Goal: Information Seeking & Learning: Learn about a topic

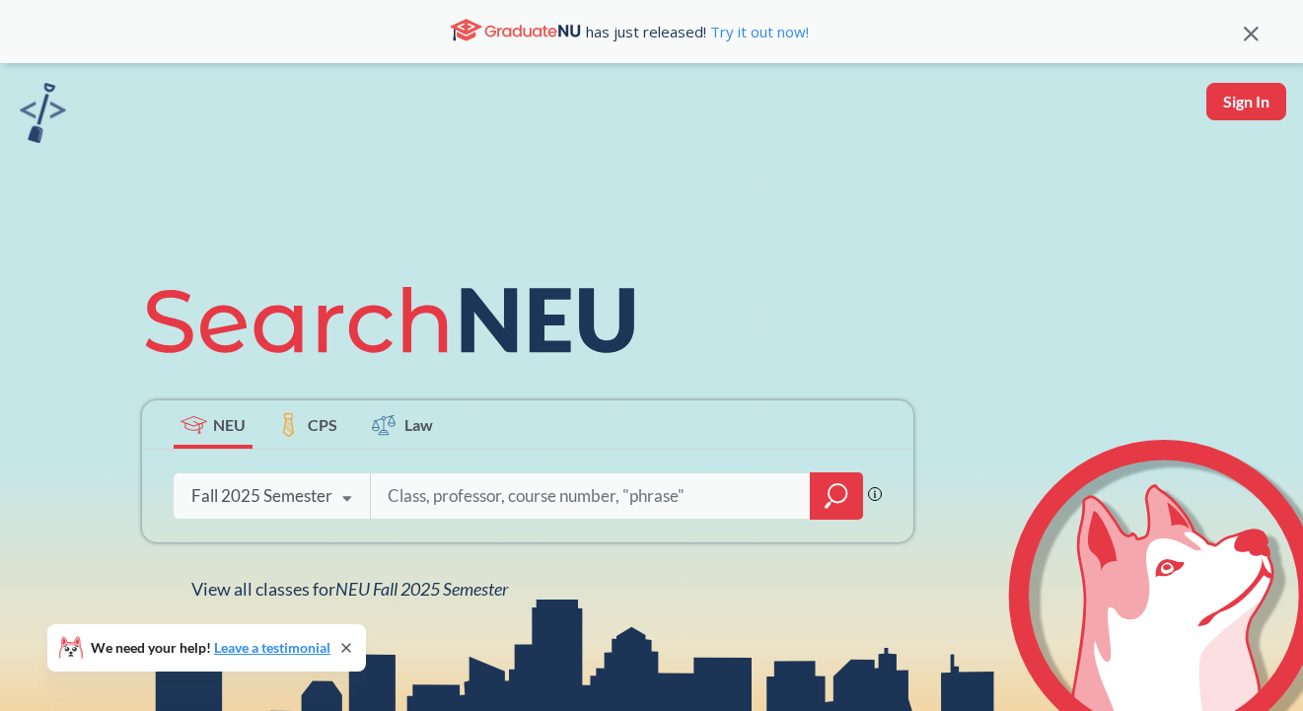
click at [307, 481] on div "Fall 2025 Semester Fall 2025 Semester Summer 2 2025 Semester Summer Full 2025 S…" at bounding box center [272, 496] width 196 height 49
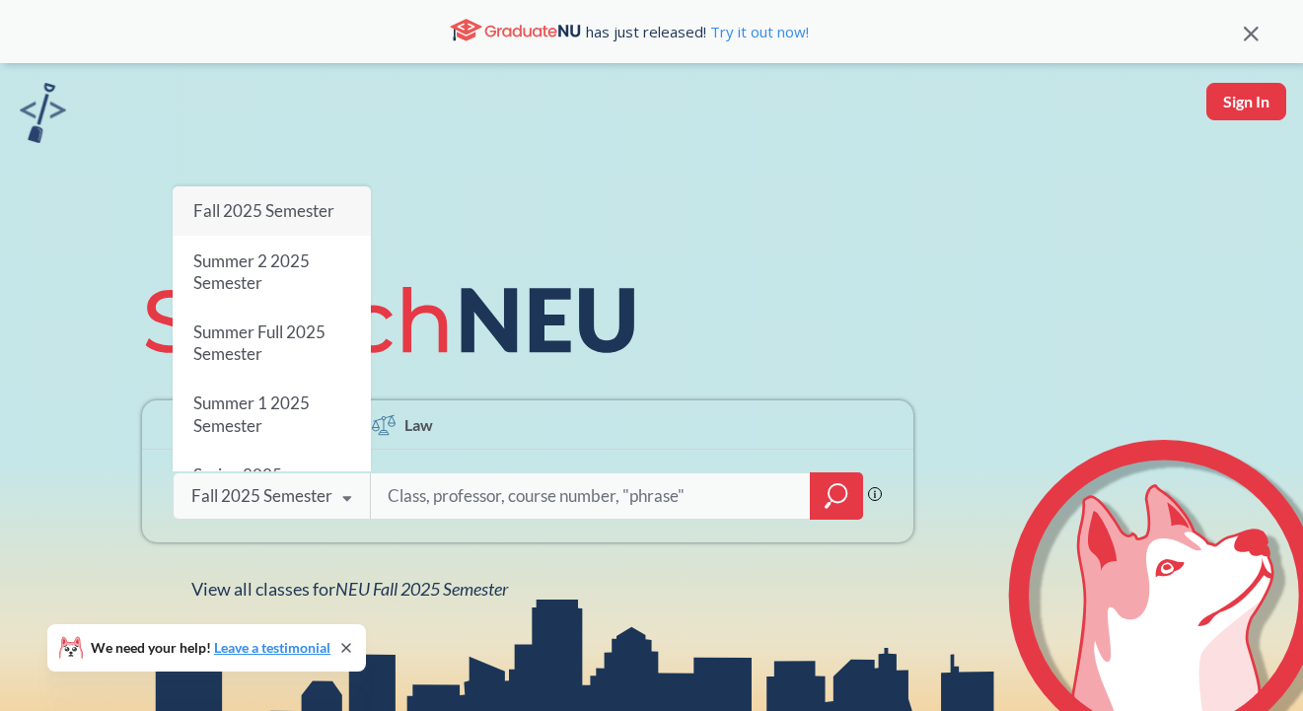
click at [262, 181] on div "NEU CPS Law Phrase search guarantees the exact search appears in the results. E…" at bounding box center [651, 433] width 1303 height 740
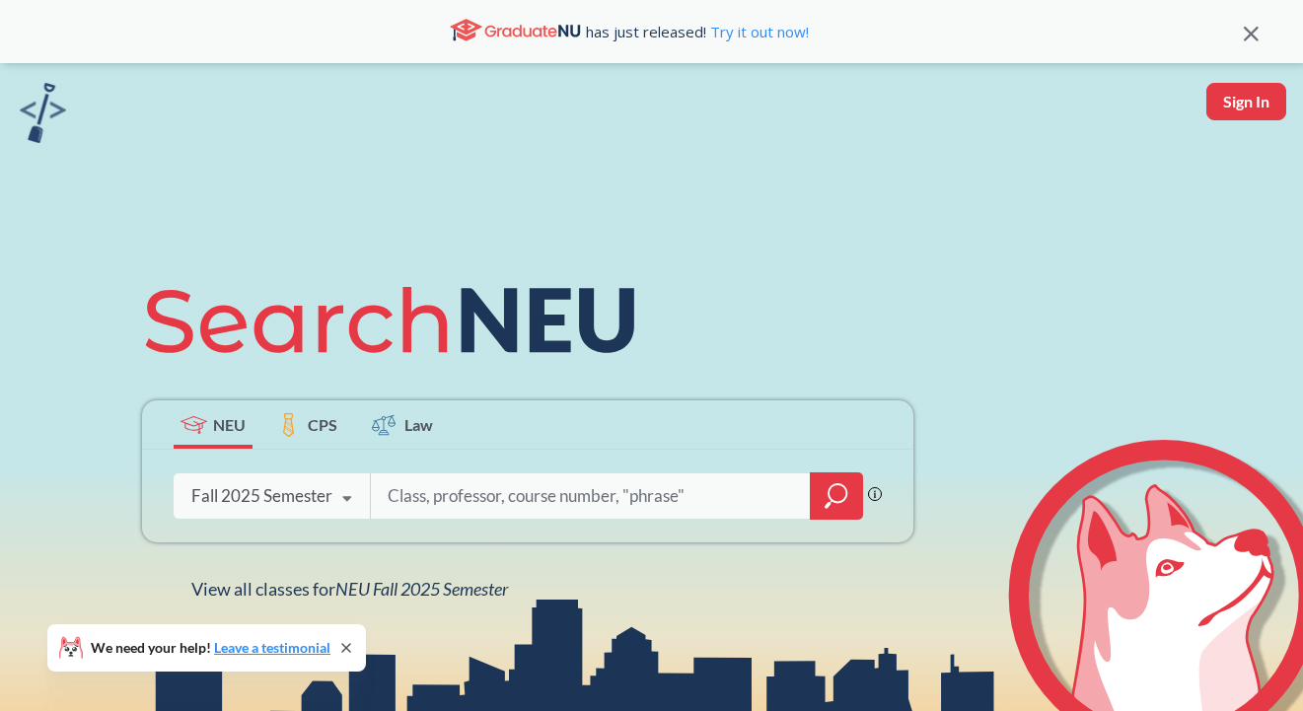
click at [520, 485] on input "search" at bounding box center [591, 496] width 410 height 41
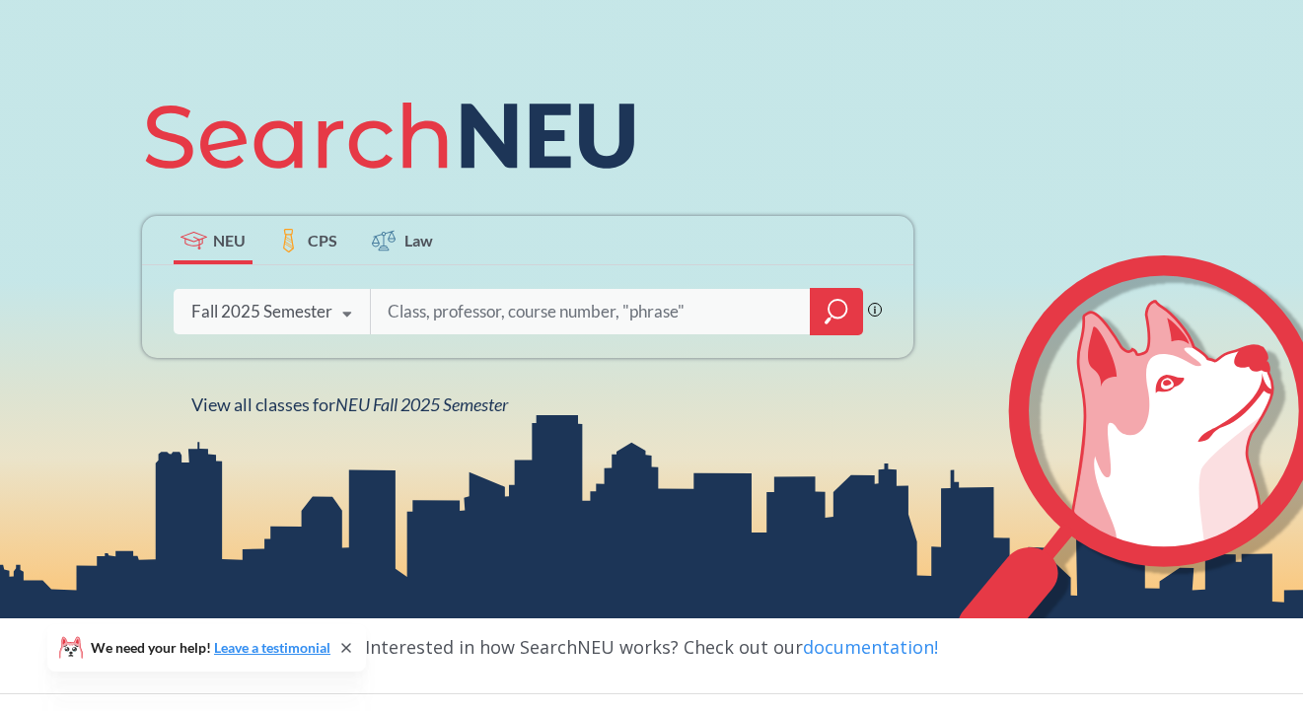
scroll to position [198, 0]
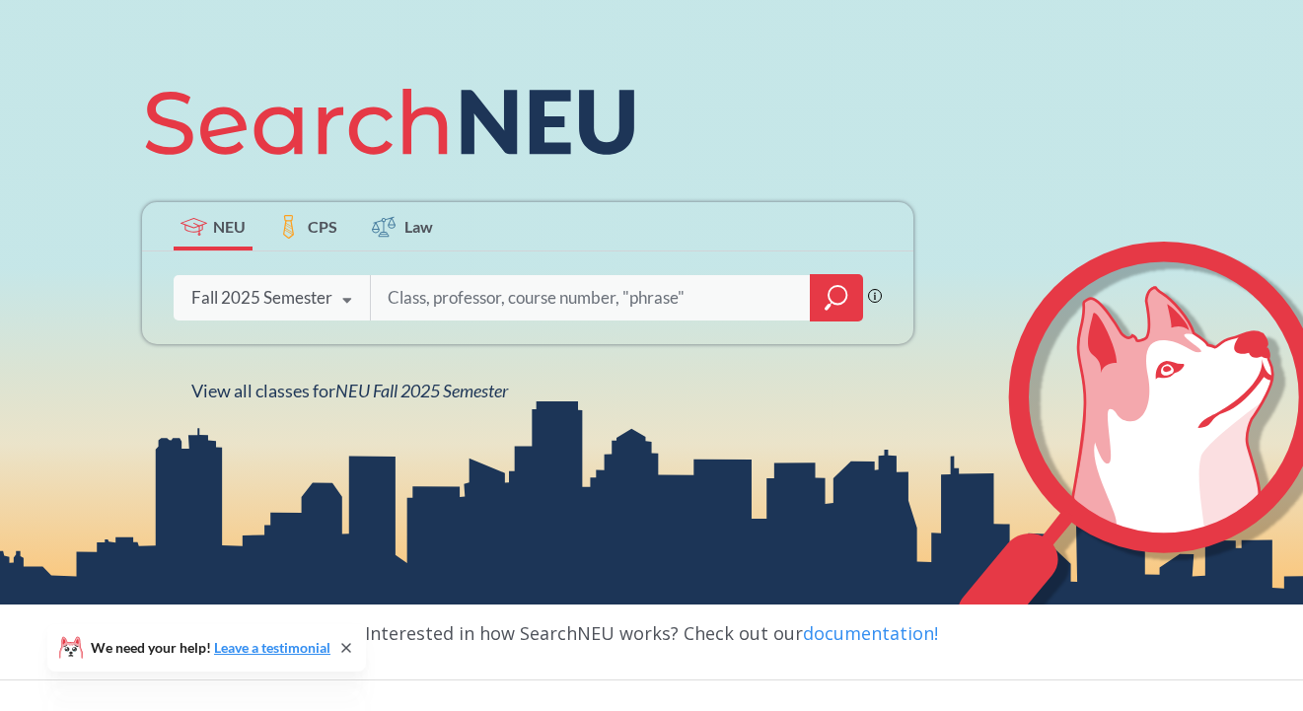
click at [575, 279] on input "search" at bounding box center [591, 297] width 410 height 41
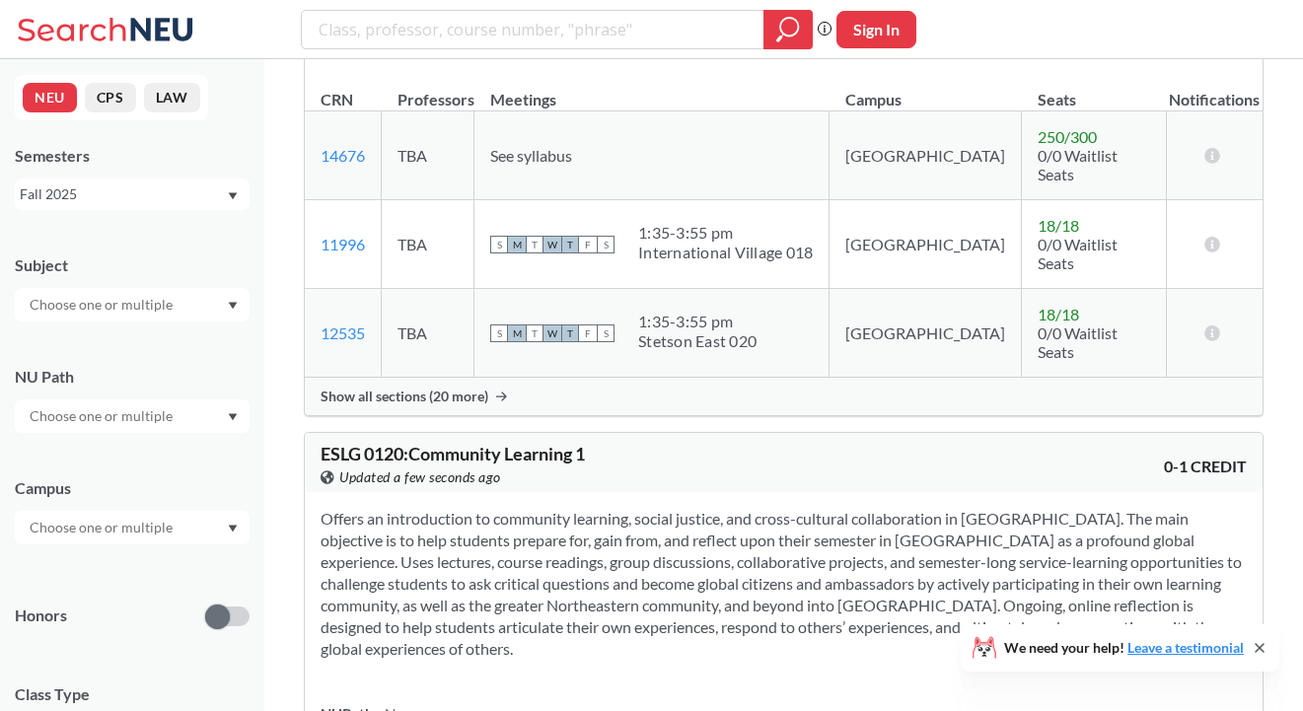
scroll to position [1887, 0]
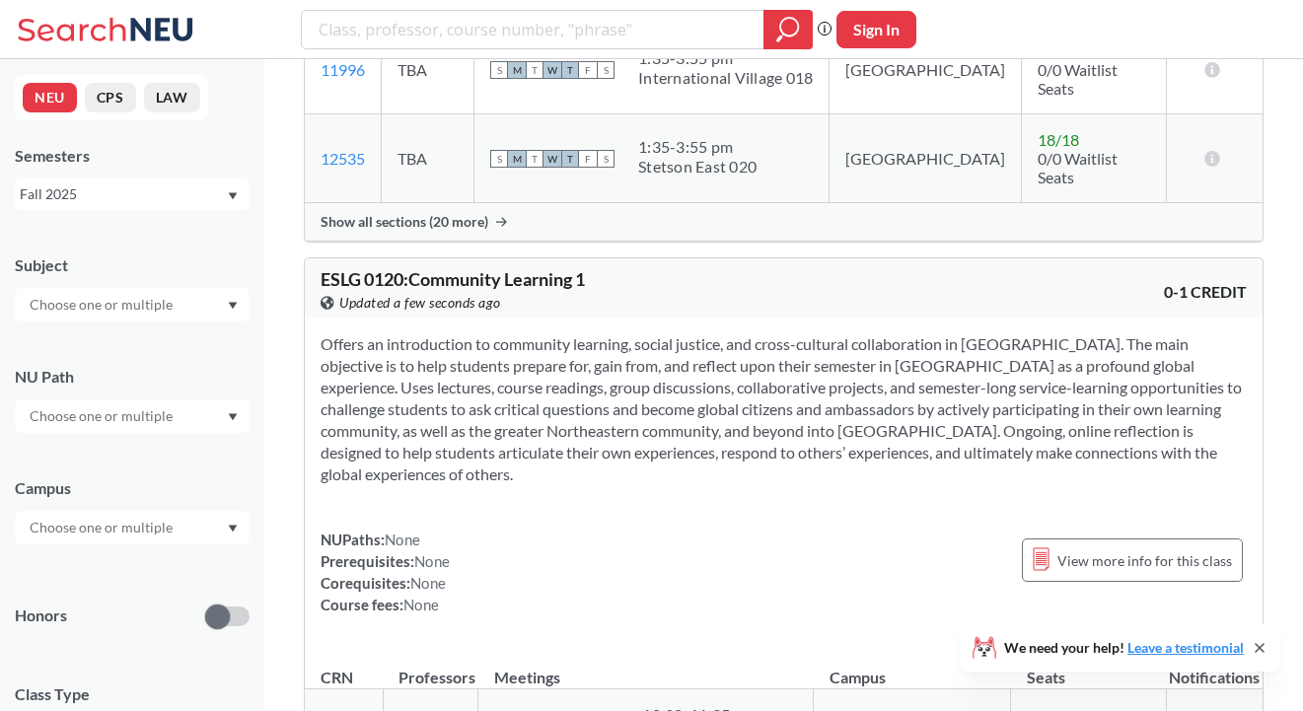
click at [515, 8] on div "Phrase search guarantees the exact search appears in the results. Ex. If you wa…" at bounding box center [651, 29] width 1303 height 59
click at [514, 29] on input "search" at bounding box center [533, 30] width 433 height 34
type input "engw"
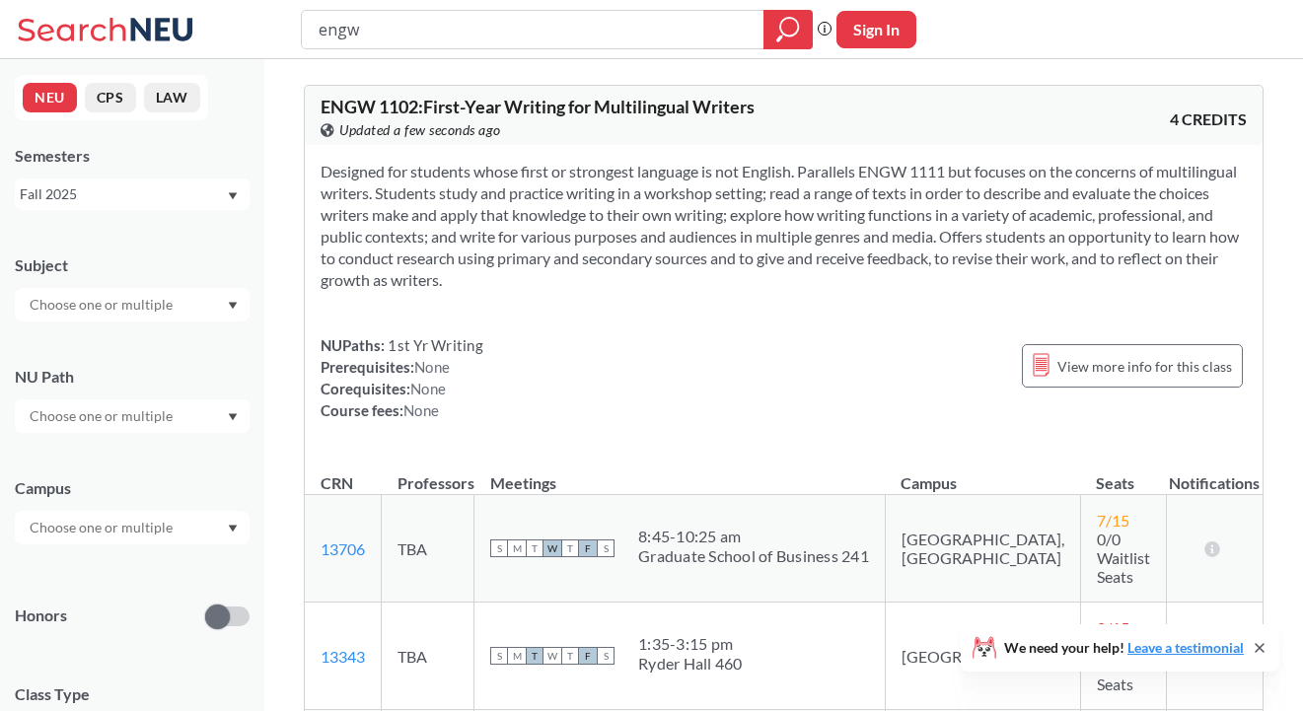
click at [454, 211] on section "Designed for students whose first or strongest language is not English. Paralle…" at bounding box center [784, 226] width 926 height 130
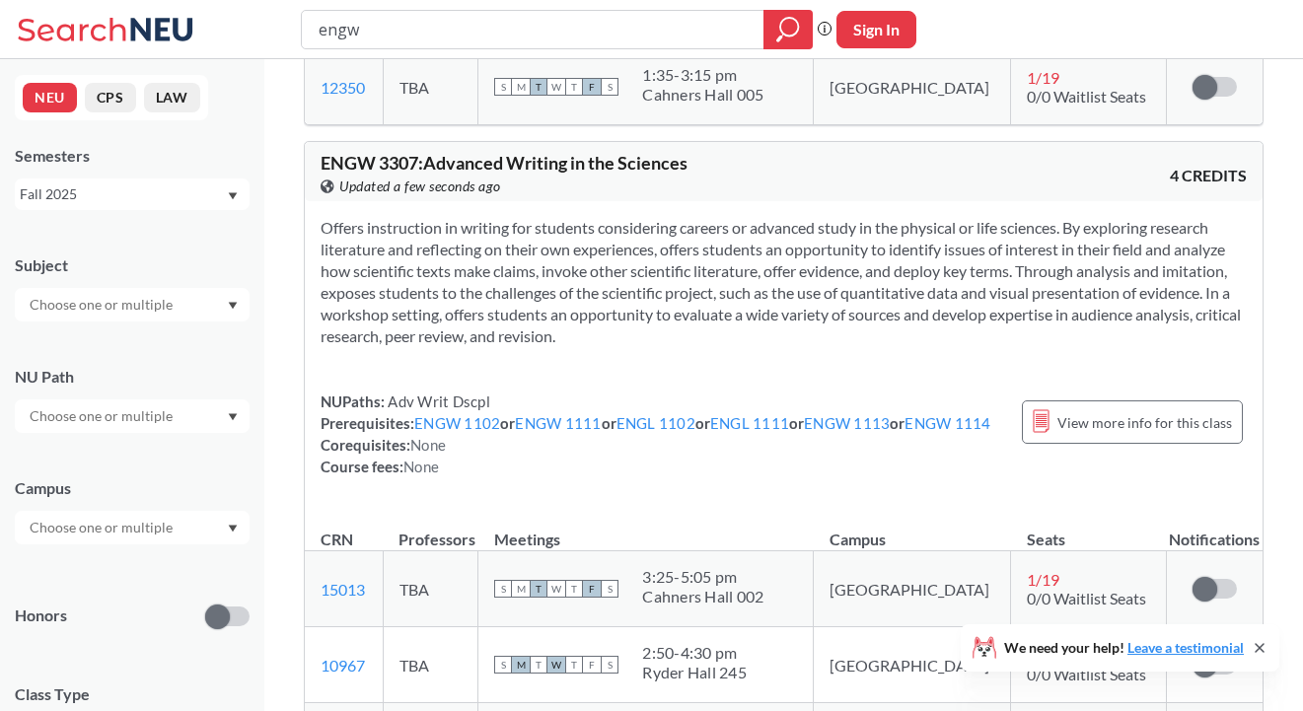
scroll to position [1575, 0]
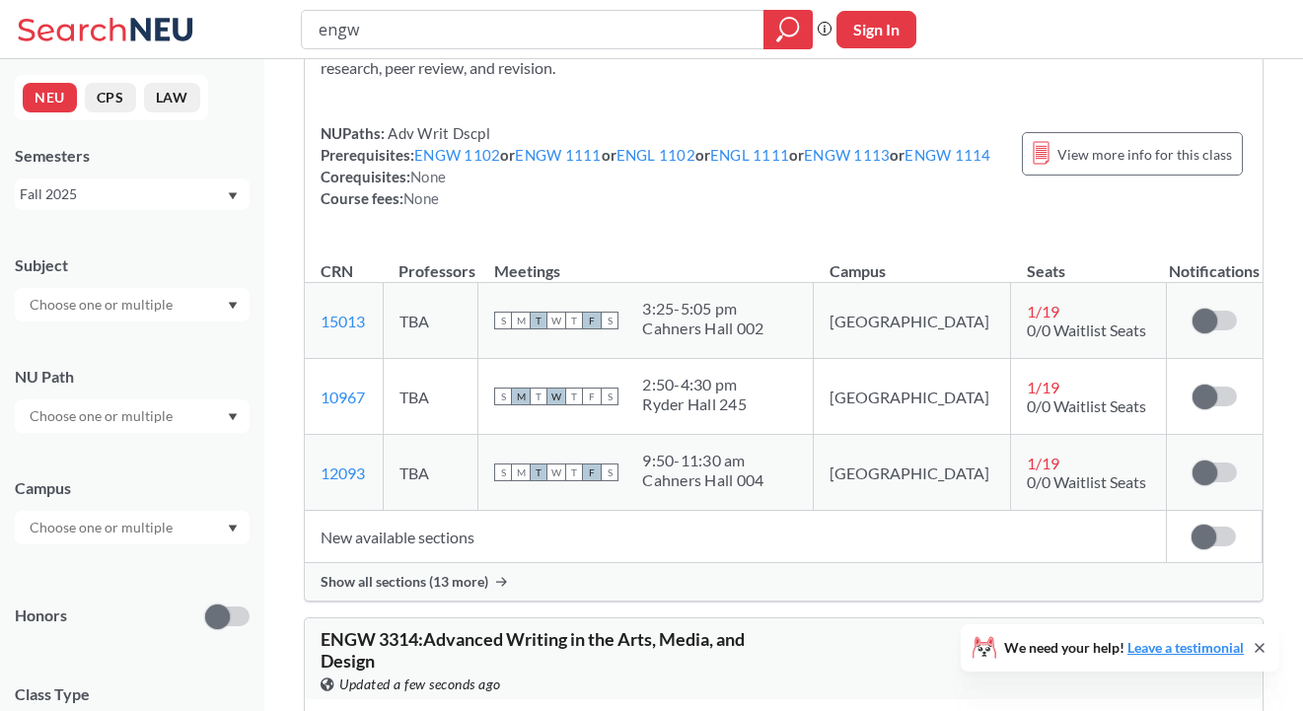
click at [445, 563] on div "Show all sections (13 more)" at bounding box center [784, 581] width 958 height 37
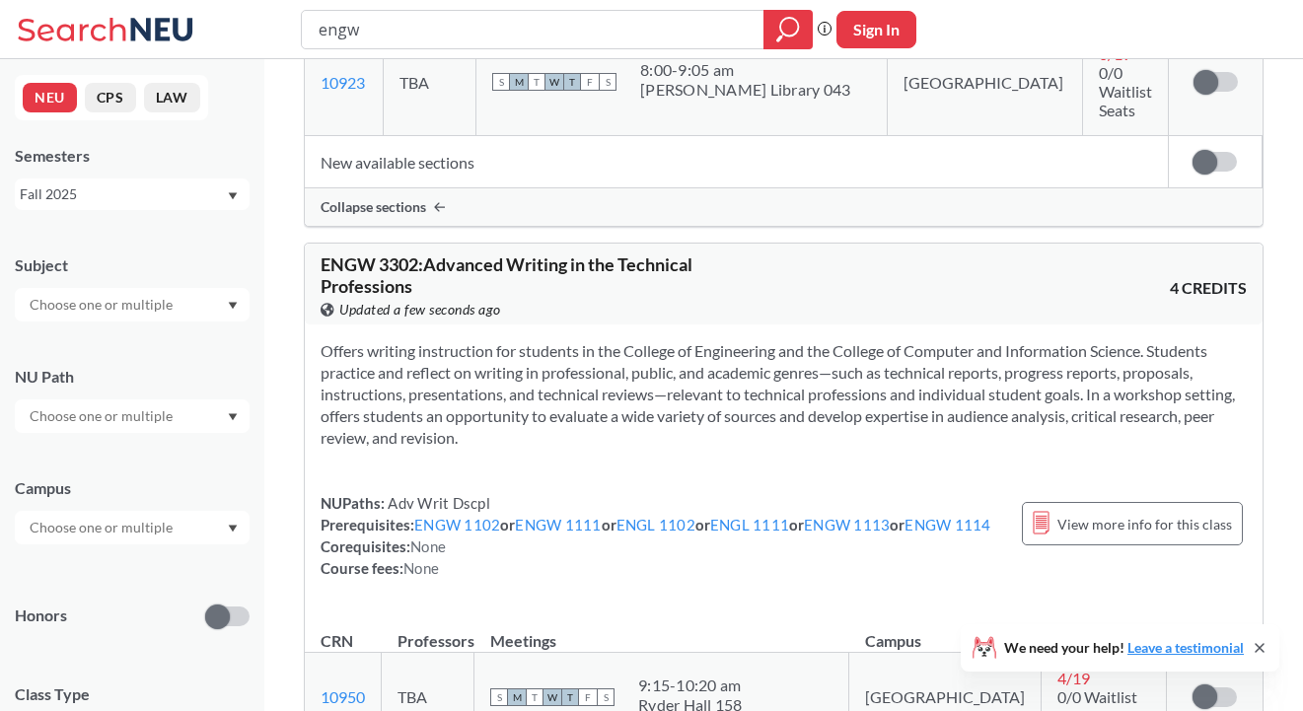
scroll to position [15506, 0]
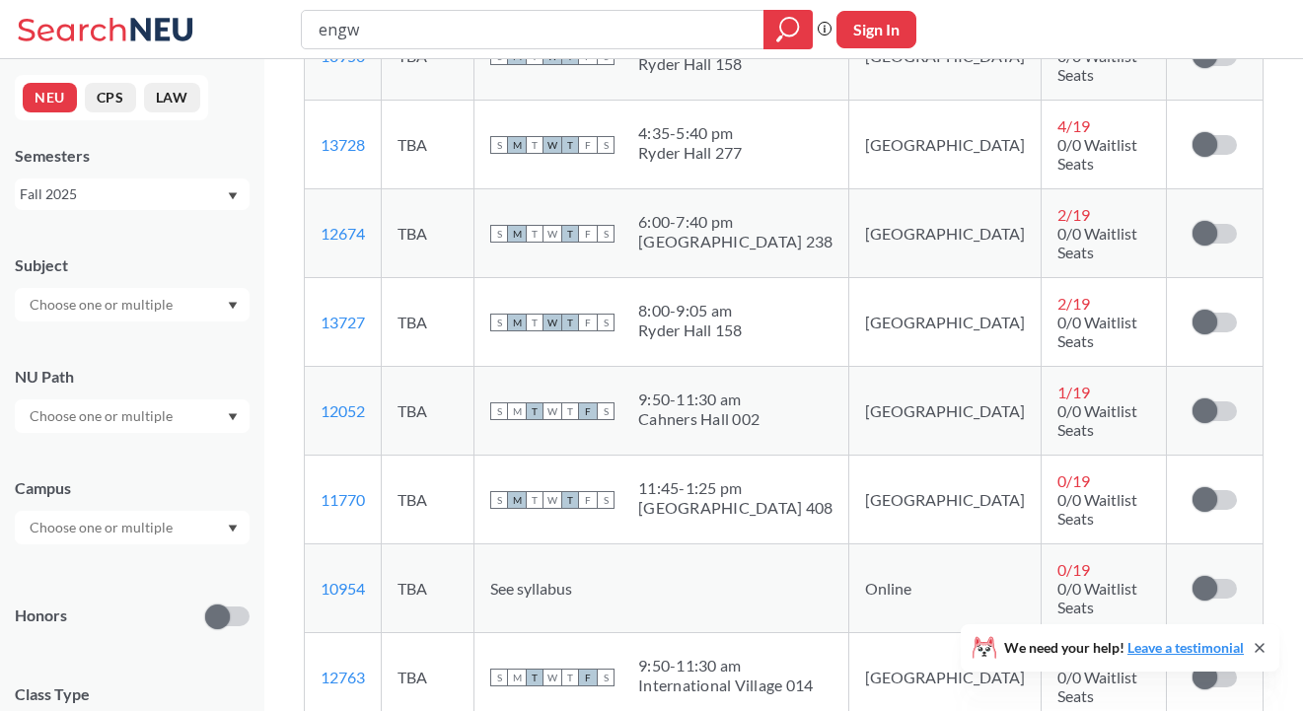
scroll to position [15115, 0]
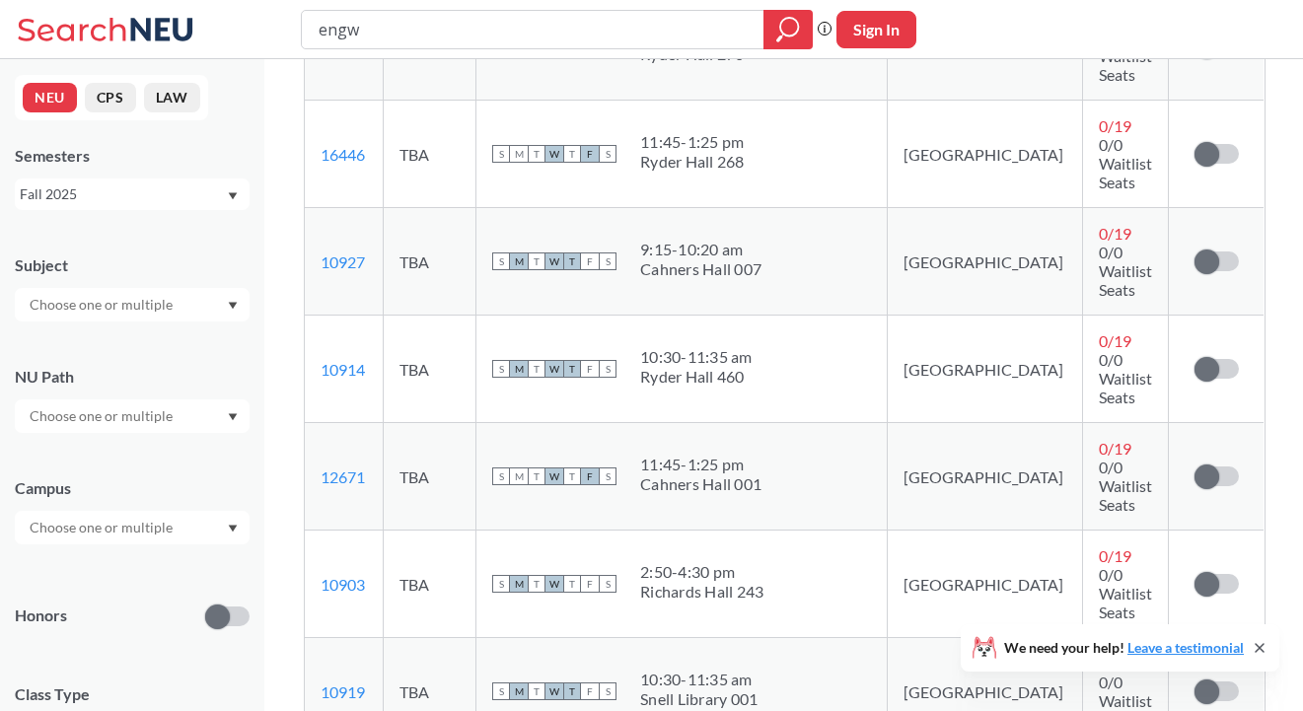
scroll to position [9442, 0]
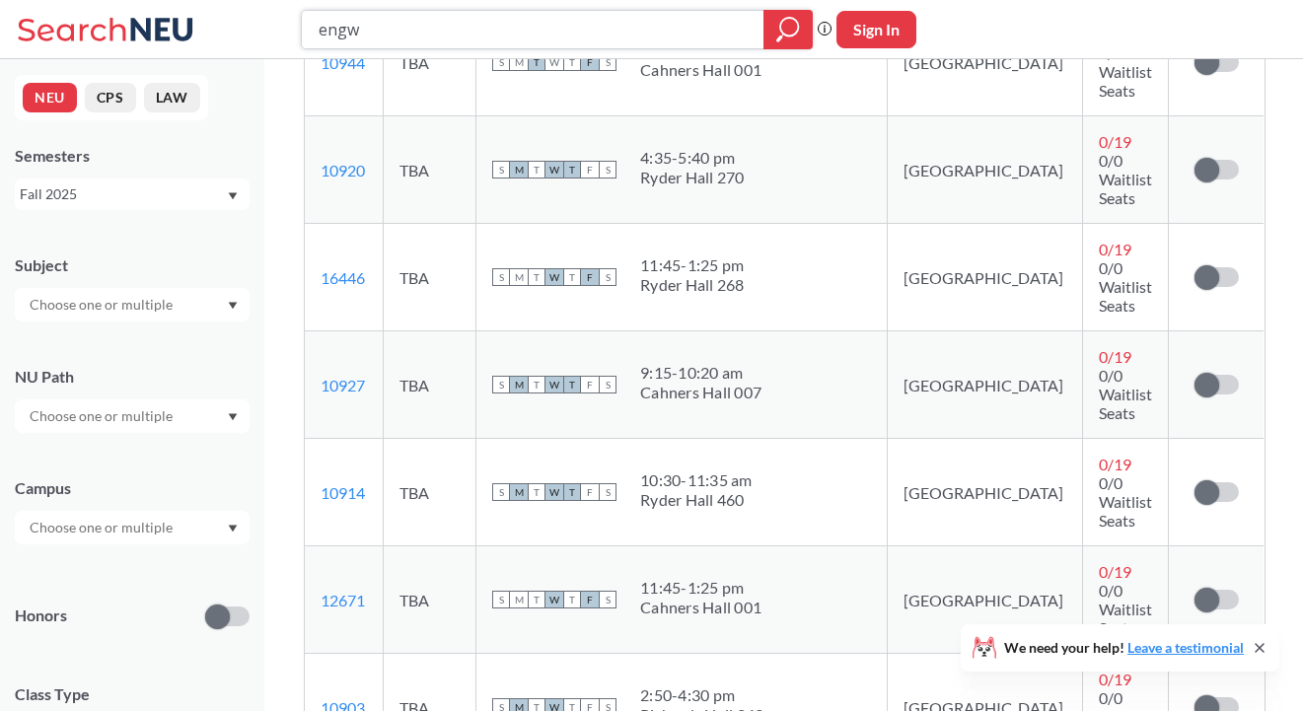
click at [524, 37] on input "engw" at bounding box center [533, 30] width 433 height 34
type input "phsc"
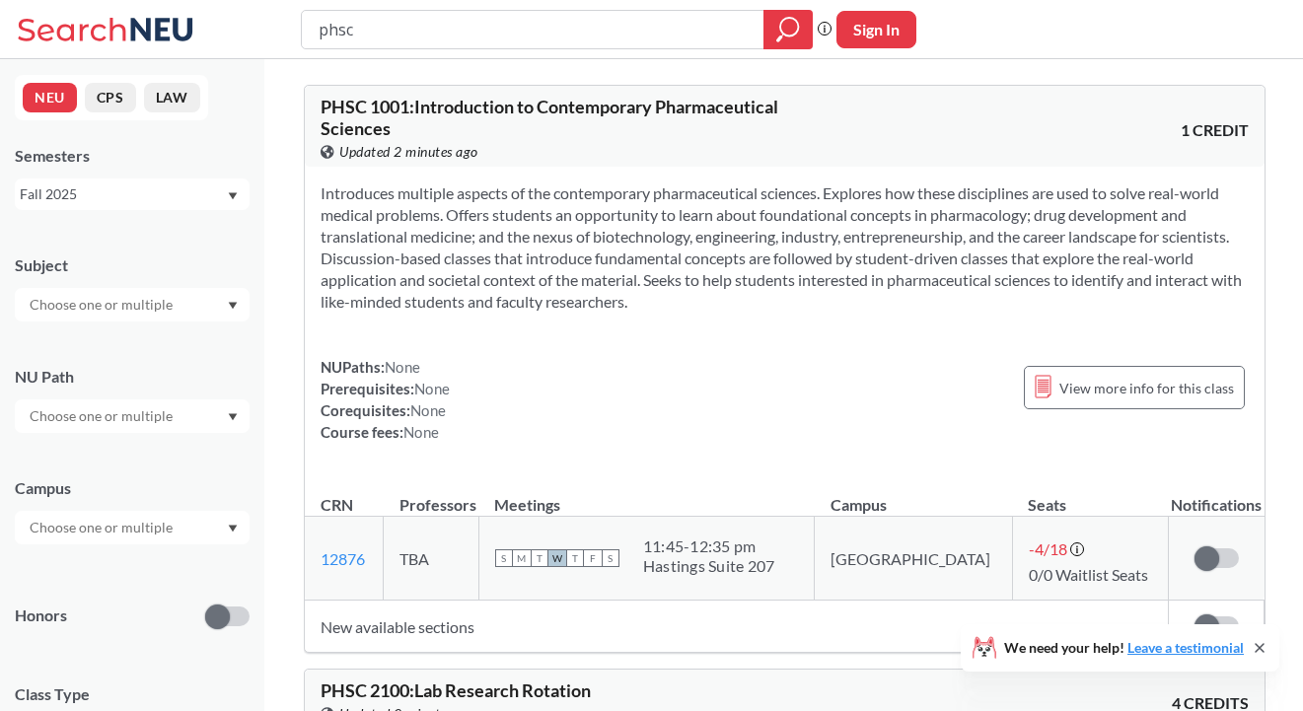
click at [572, 268] on section "Introduces multiple aspects of the contemporary pharmaceutical sciences. Explor…" at bounding box center [785, 248] width 928 height 130
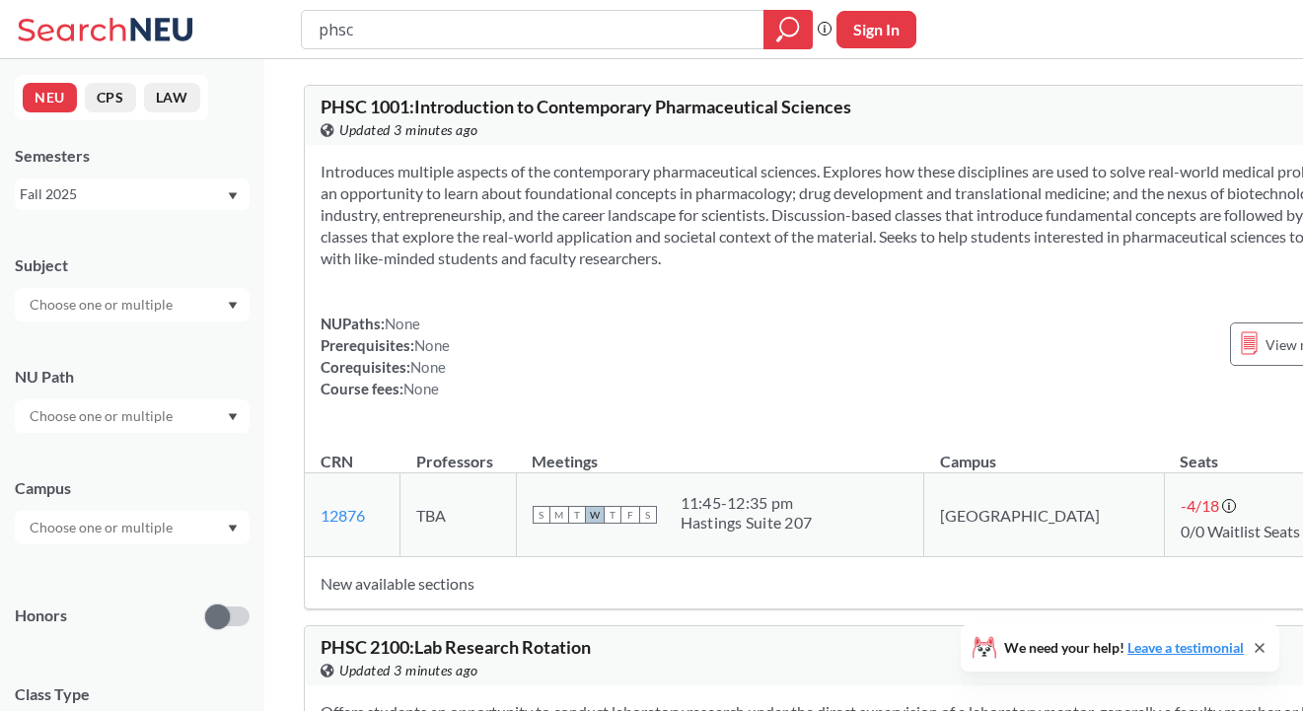
click at [1263, 634] on div "We need your help! Leave a testimonial" at bounding box center [1120, 647] width 319 height 47
click at [1262, 641] on icon at bounding box center [1260, 648] width 16 height 16
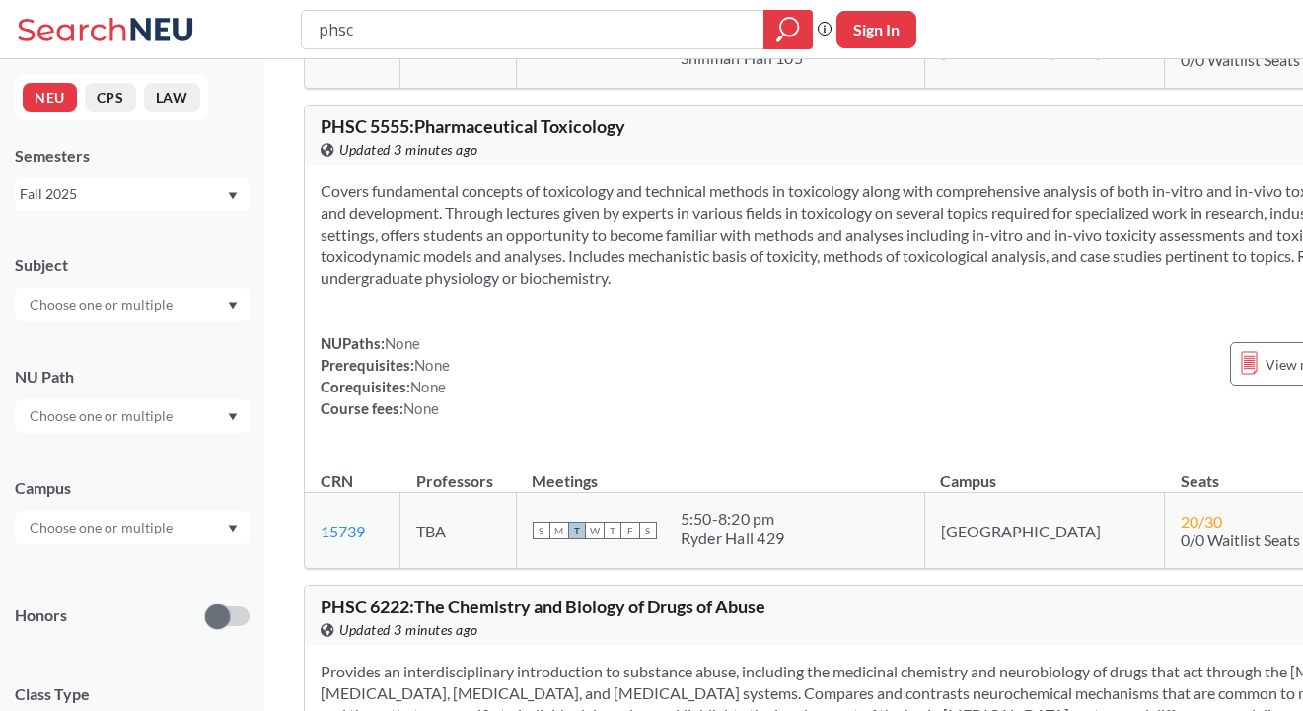
scroll to position [2897, 0]
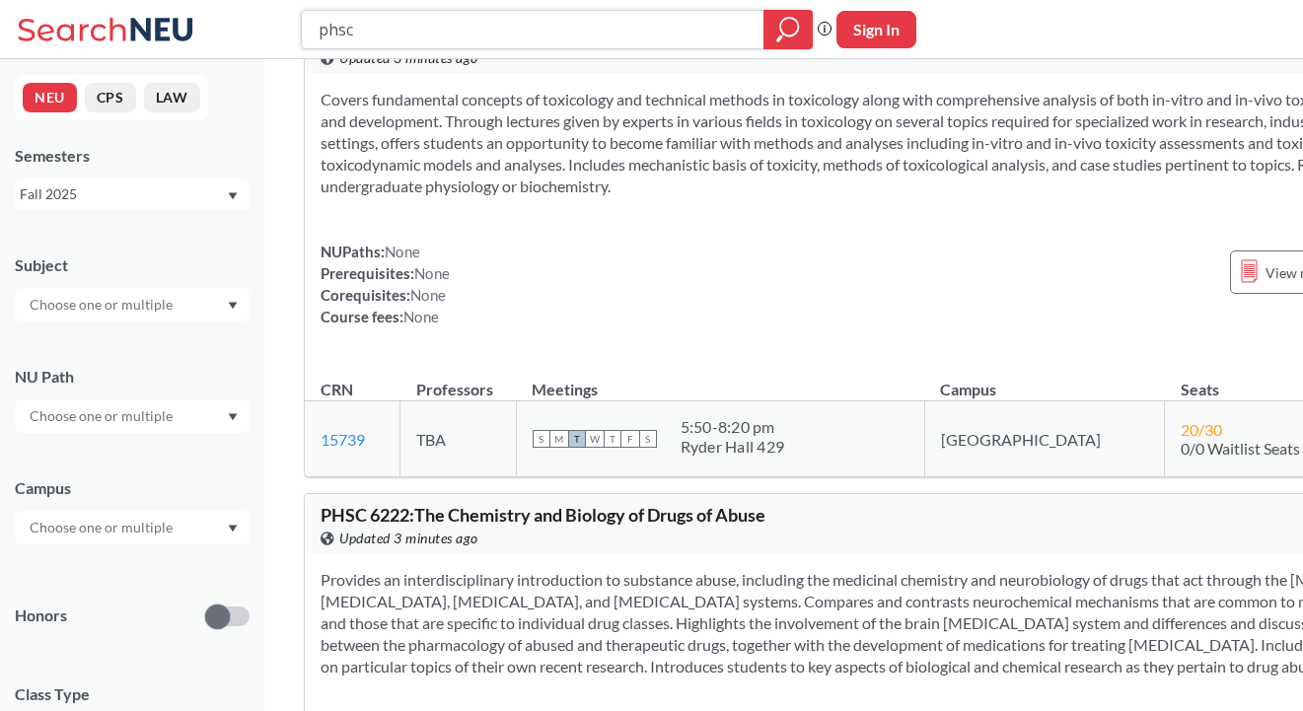
click at [632, 23] on input "phsc" at bounding box center [533, 30] width 433 height 34
click at [632, 22] on input "phsc" at bounding box center [533, 30] width 433 height 34
type input "engw"
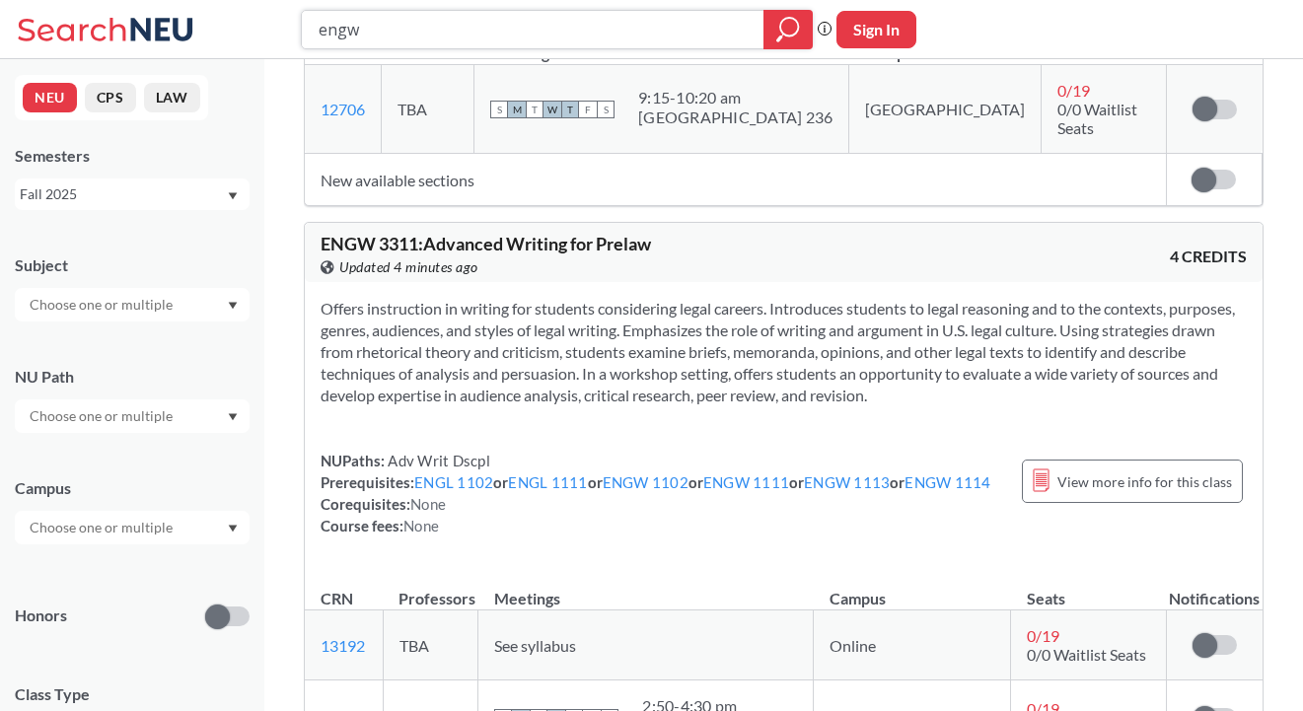
scroll to position [6239, 0]
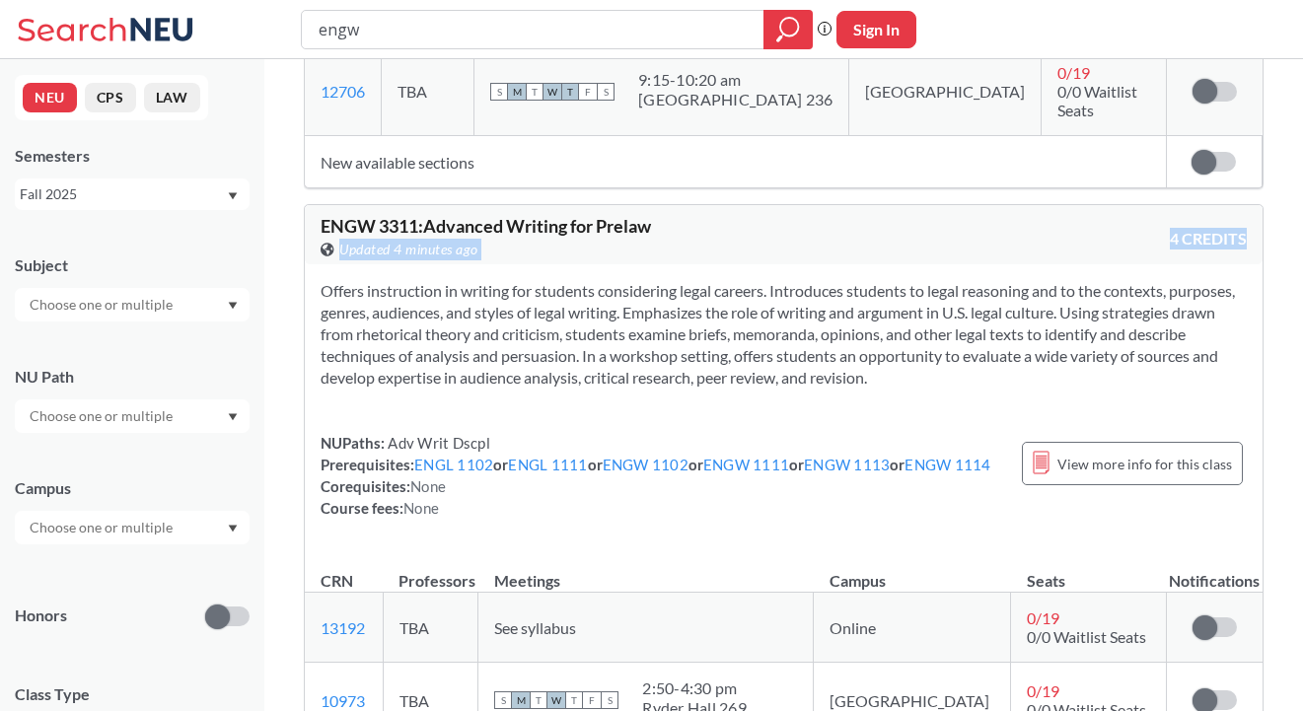
drag, startPoint x: 770, startPoint y: 68, endPoint x: 770, endPoint y: 240, distance: 171.7
click at [770, 240] on div "ENGW 3311 : Advanced Writing for Prelaw View this course on Banner. Updated 4 m…" at bounding box center [784, 497] width 960 height 587
click at [770, 264] on div "Offers instruction in writing for students considering legal careers. Introduce…" at bounding box center [784, 407] width 958 height 286
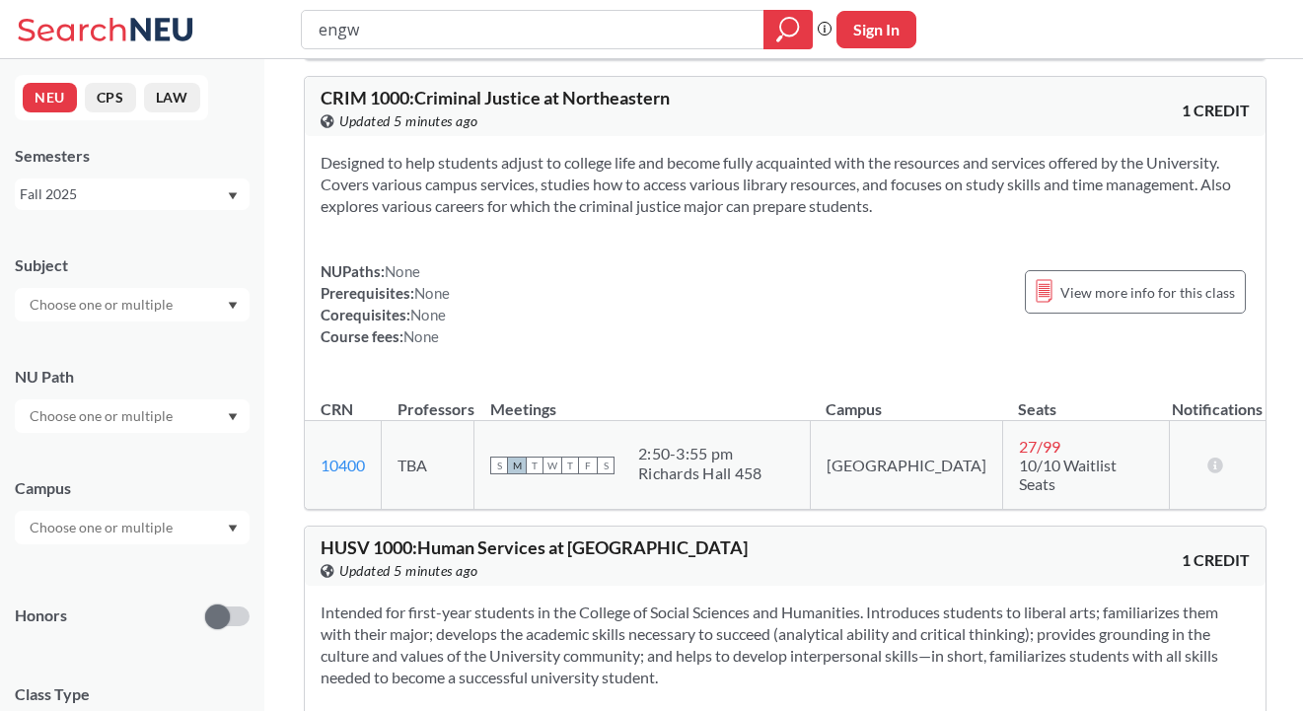
scroll to position [18189, 0]
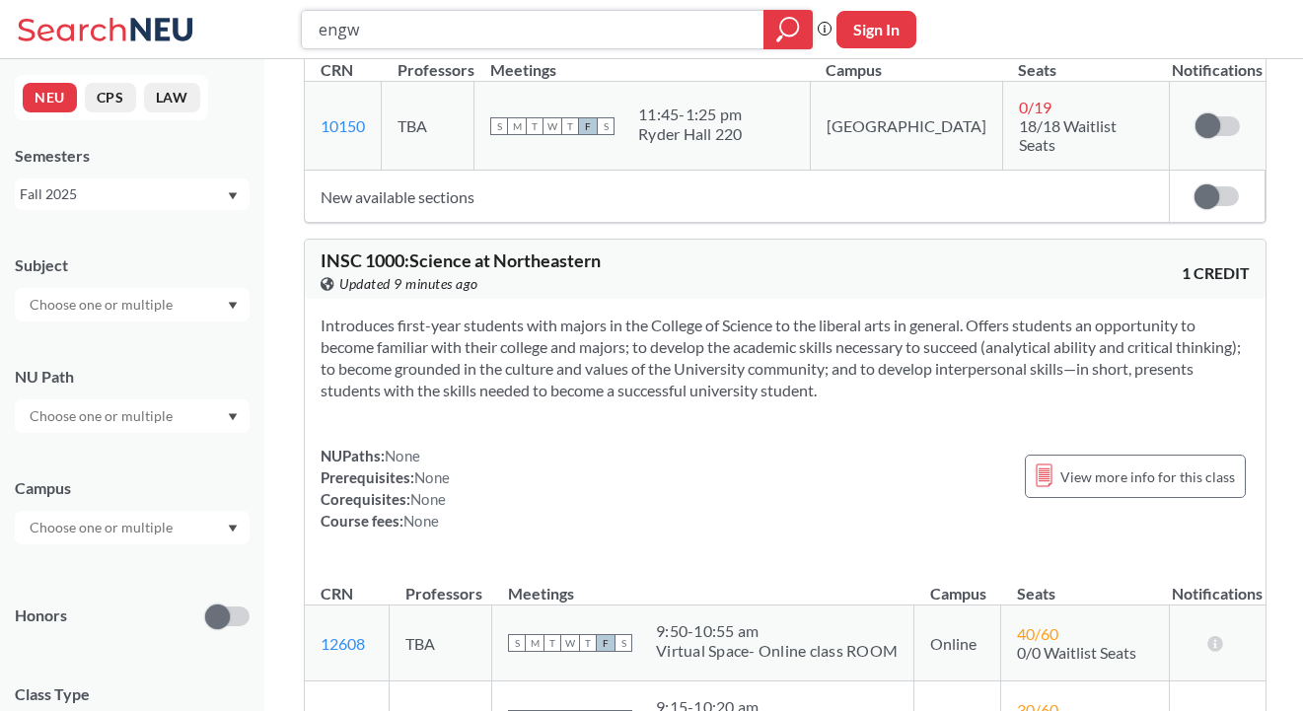
click at [645, 34] on input "engw" at bounding box center [533, 30] width 433 height 34
click at [96, 436] on div "Subject NU Path Campus Honors Class Type Lecture 1904 Individual Instruction 30…" at bounding box center [132, 682] width 235 height 895
click at [94, 415] on input "text" at bounding box center [103, 416] width 166 height 24
click at [108, 413] on input "text" at bounding box center [103, 416] width 166 height 24
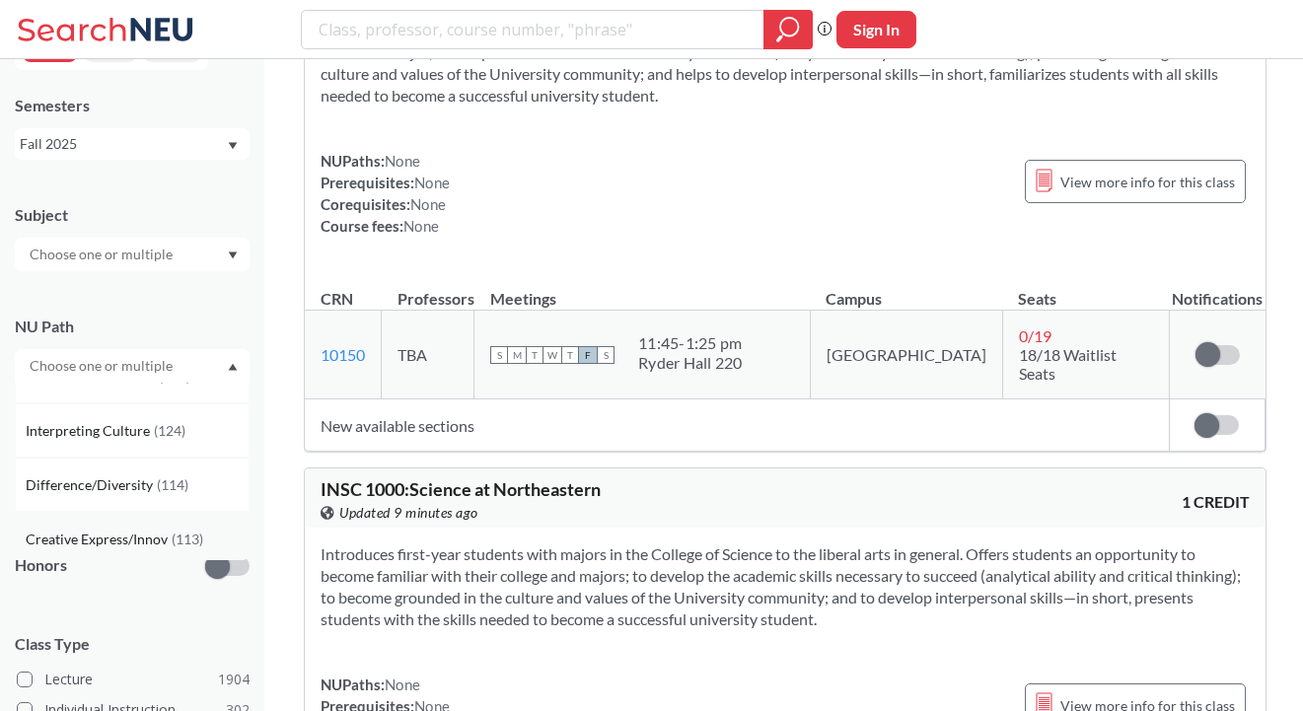
scroll to position [95, 0]
click at [187, 475] on div "Difference/Diversity ( 114 )" at bounding box center [137, 479] width 223 height 22
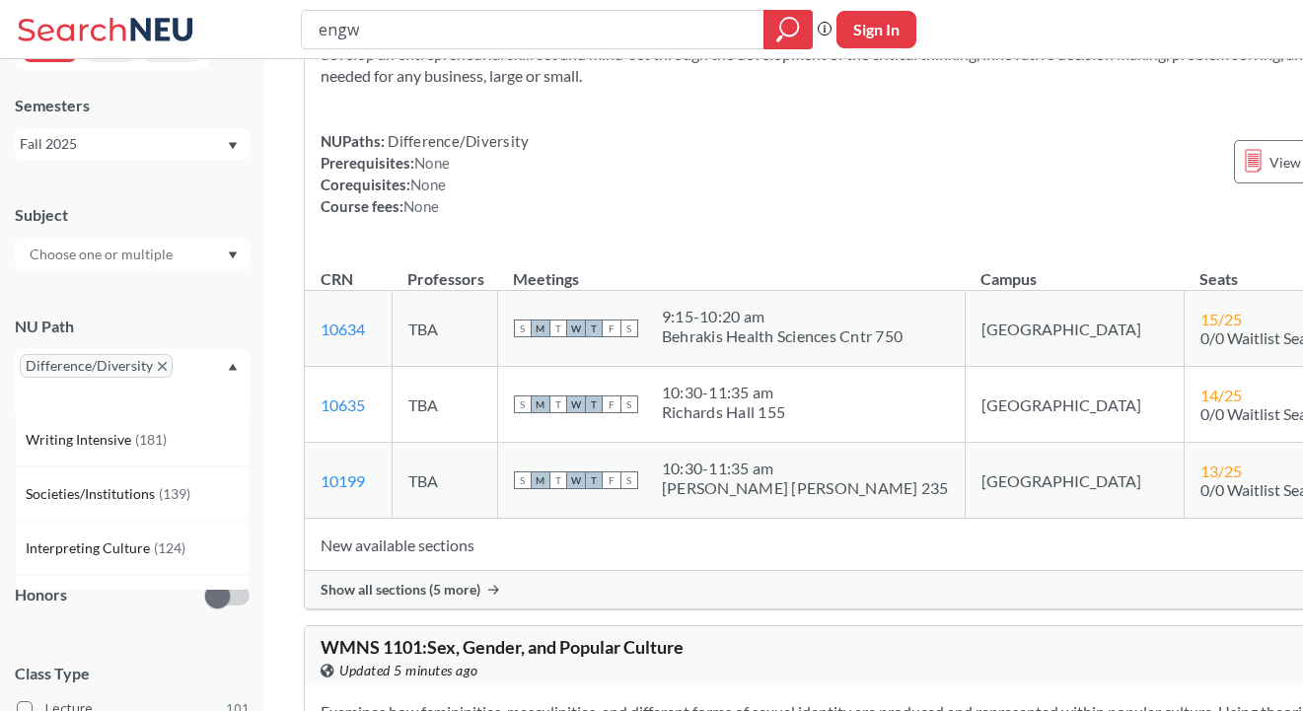
scroll to position [2302, 0]
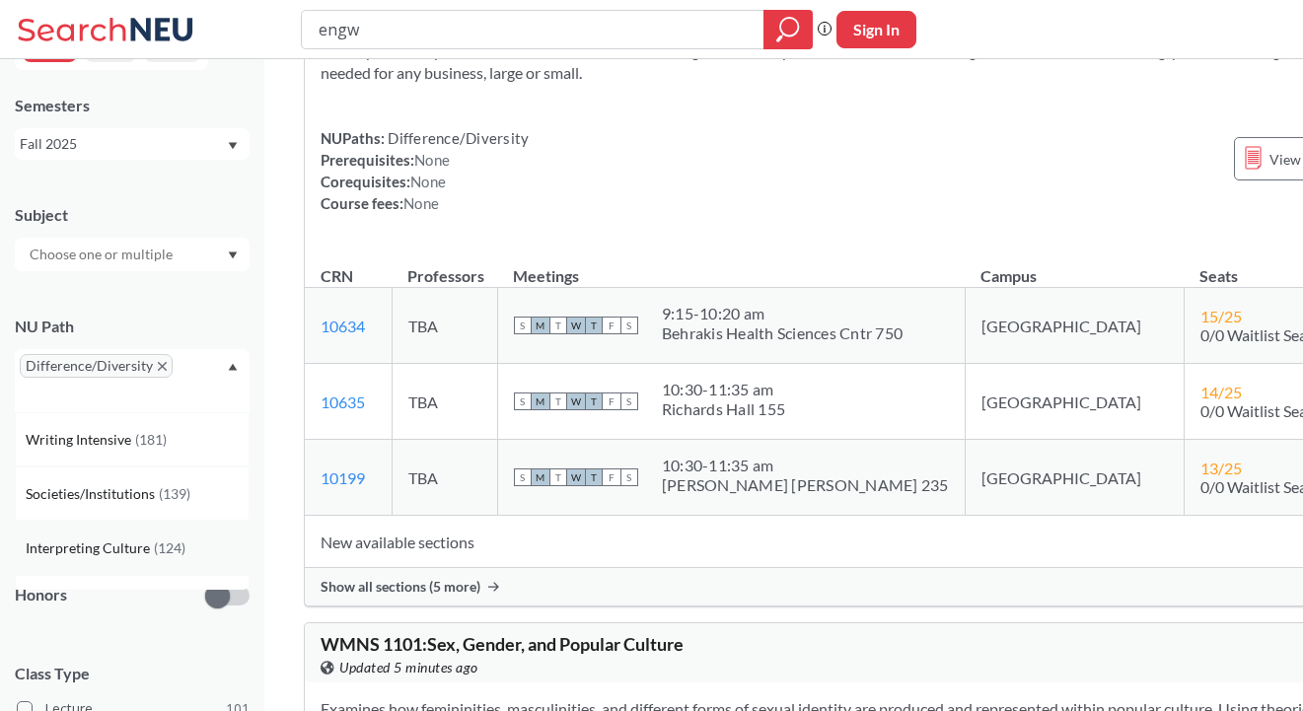
click at [95, 540] on span "Interpreting Culture" at bounding box center [90, 549] width 128 height 22
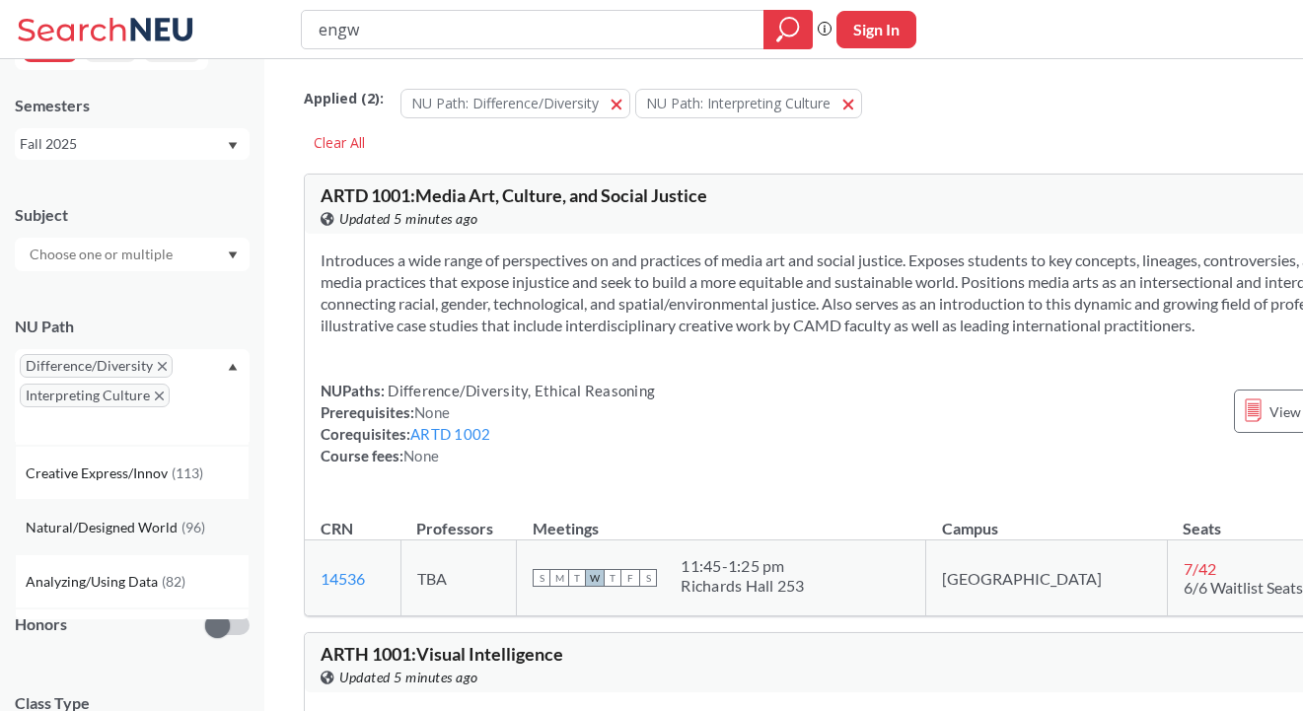
scroll to position [112, 0]
click at [150, 473] on span "Creative Express/Innov" at bounding box center [99, 466] width 146 height 22
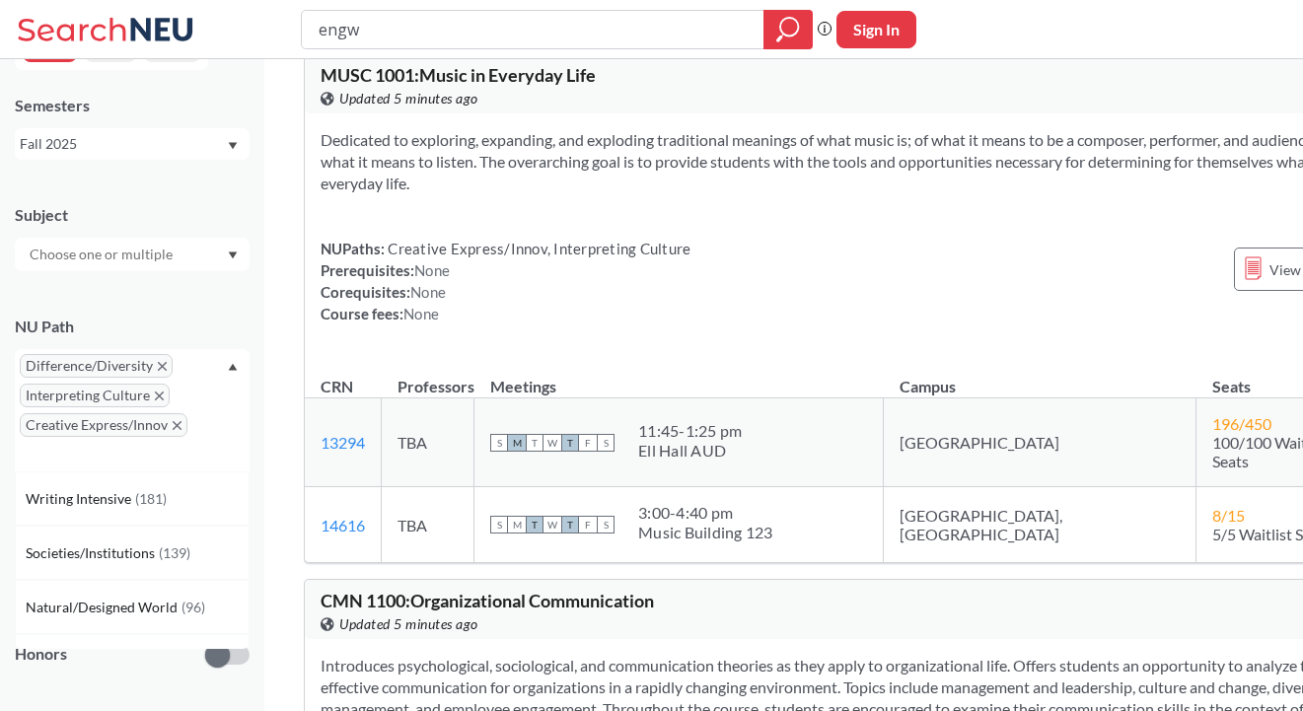
scroll to position [1061, 0]
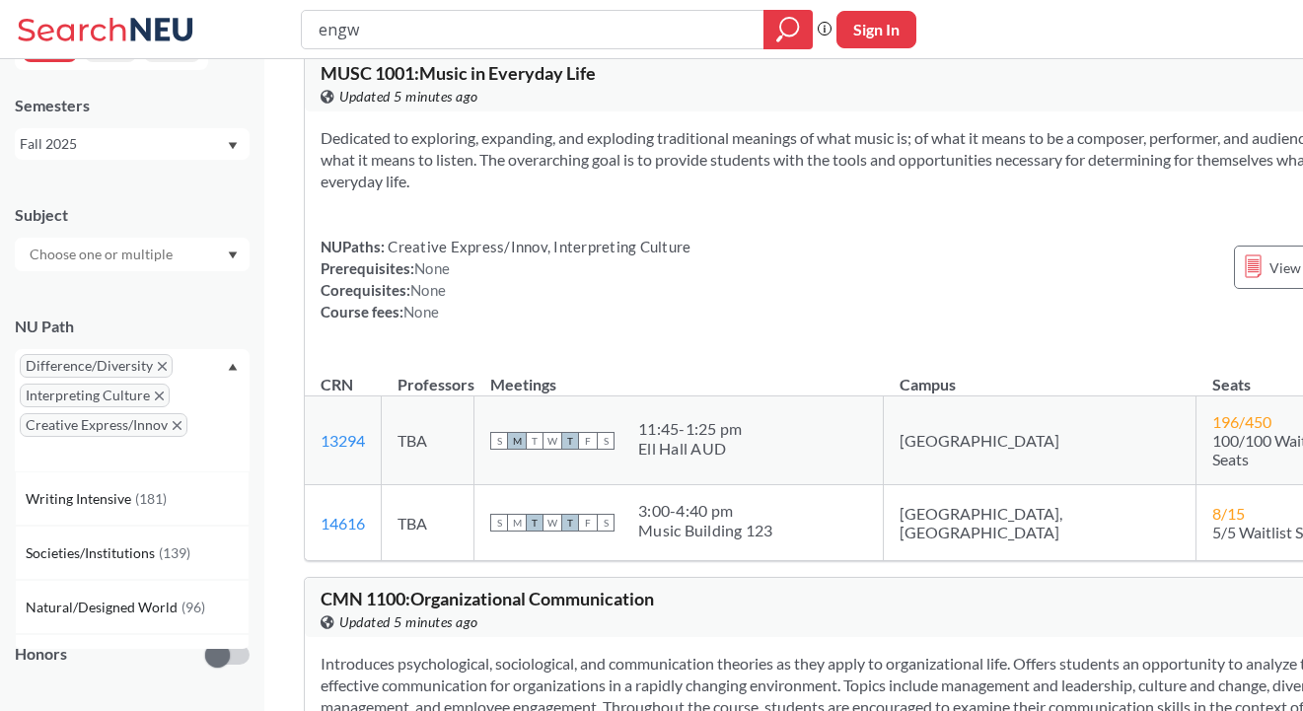
click at [659, 256] on span "Creative Express/Innov, Interpreting Culture" at bounding box center [538, 247] width 306 height 18
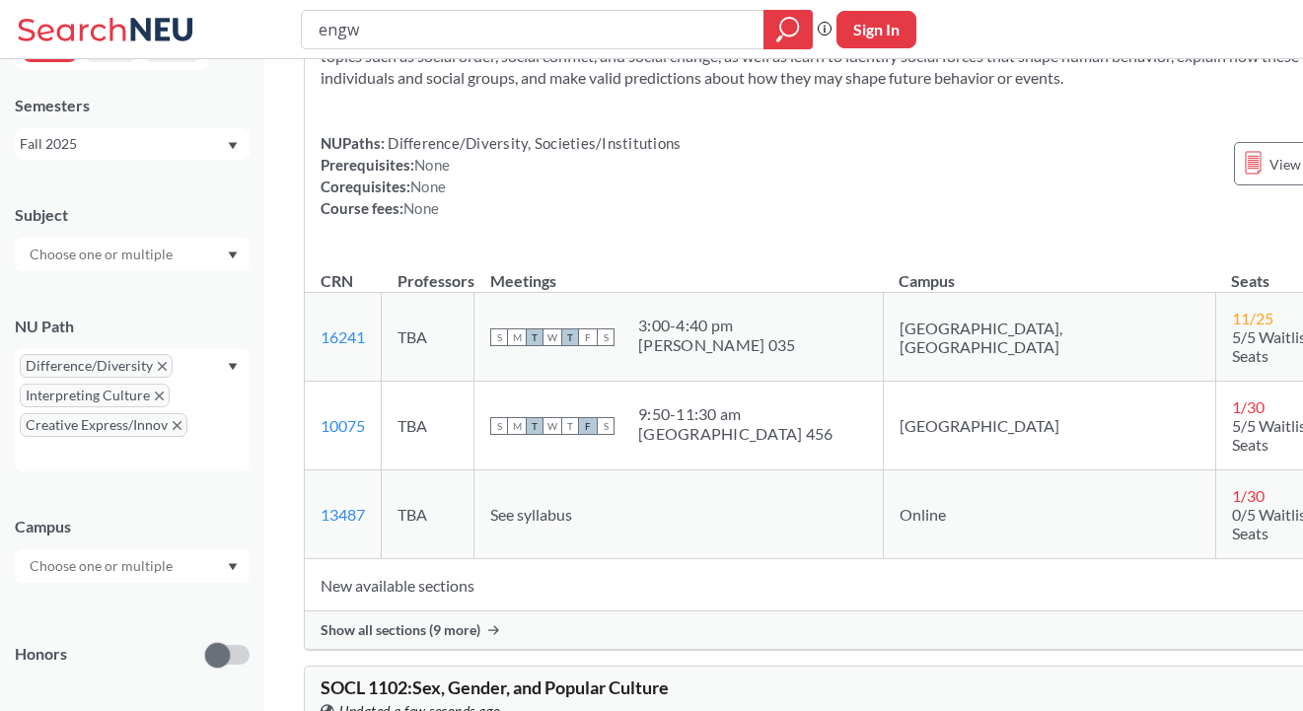
scroll to position [6744, 0]
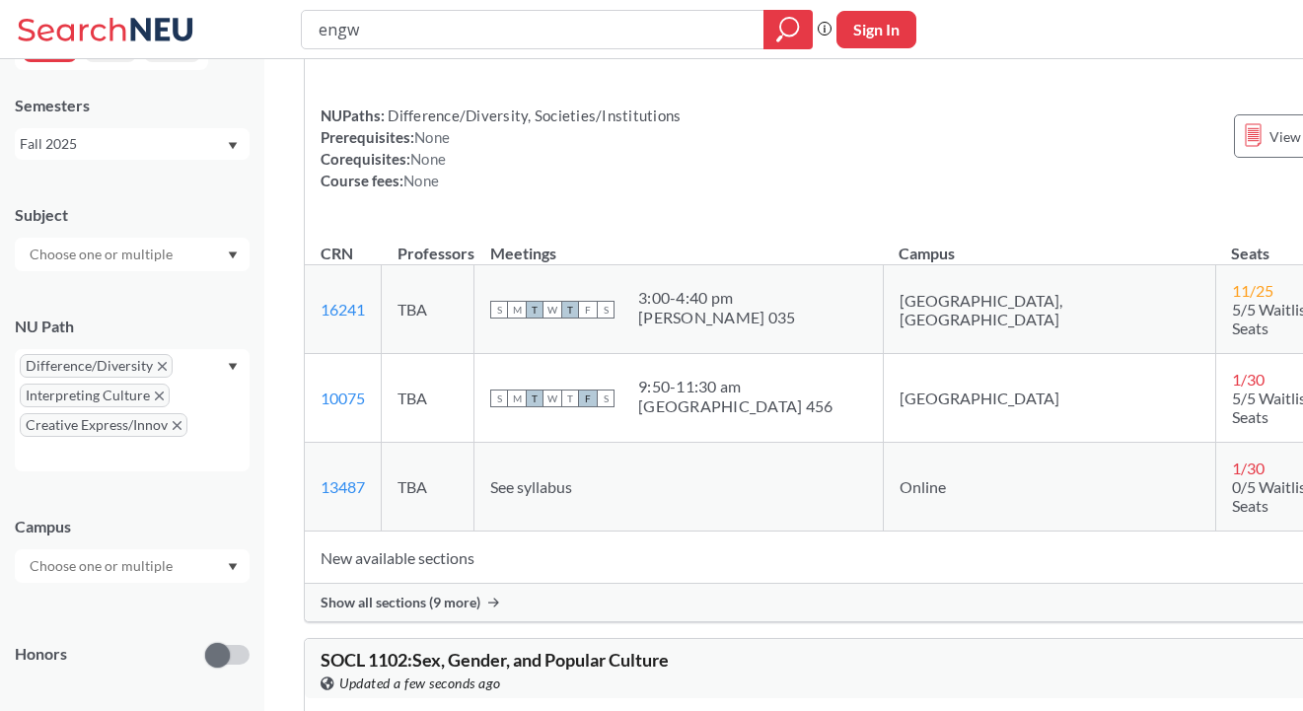
click at [450, 612] on span "Show all sections (9 more)" at bounding box center [401, 603] width 160 height 18
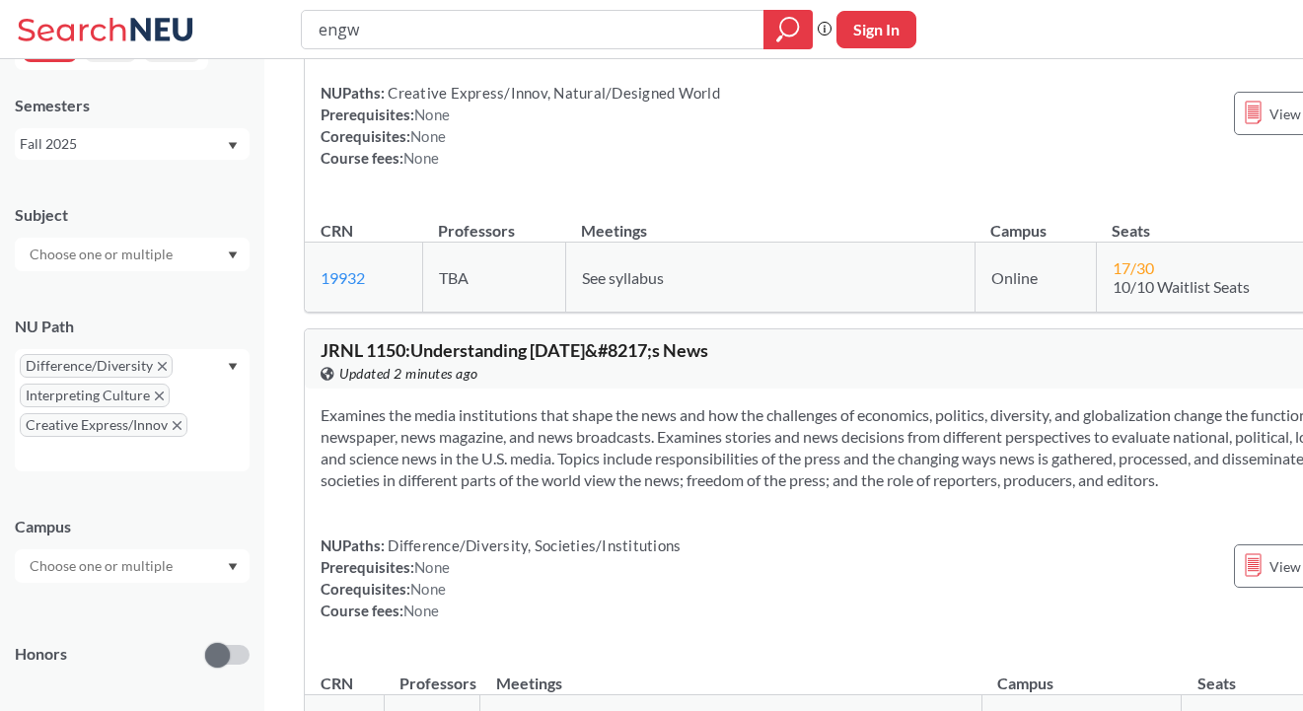
scroll to position [23213, 0]
